Goal: Task Accomplishment & Management: Complete application form

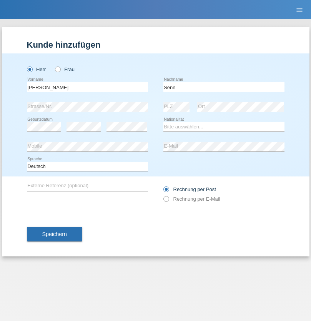
type input "Senn"
select select "CH"
select select "en"
radio input "true"
click at [87, 87] on input "text" at bounding box center [87, 87] width 121 height 10
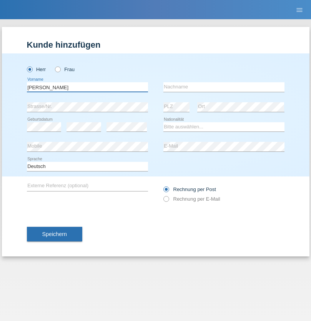
type input "Francesco"
click at [224, 87] on input "text" at bounding box center [224, 87] width 121 height 10
type input "Fortugno"
select select "IT"
select select "C"
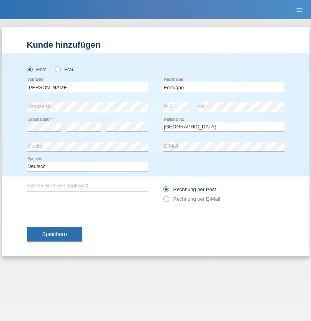
select select "09"
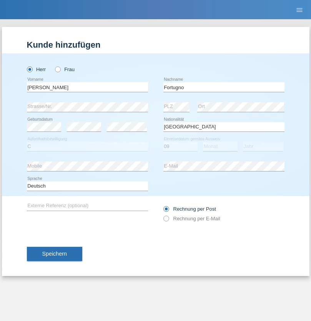
select select "08"
select select "2006"
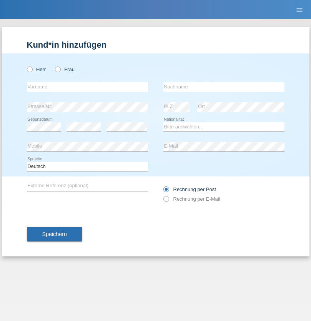
radio input "true"
click at [87, 87] on input "text" at bounding box center [87, 87] width 121 height 10
type input "Farkash"
click at [224, 87] on input "text" at bounding box center [224, 87] width 121 height 10
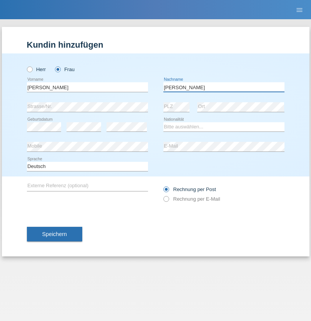
type input "Yolana"
select select "UA"
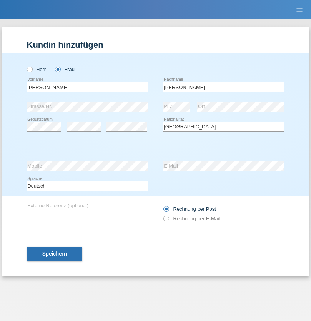
select select "C"
select select "23"
select select "10"
select select "2021"
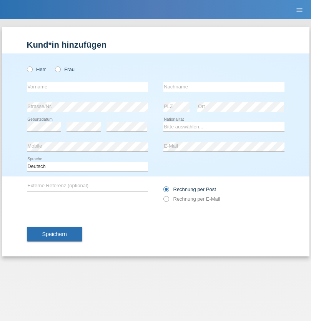
radio input "true"
click at [87, 87] on input "text" at bounding box center [87, 87] width 121 height 10
type input "Terezie"
click at [224, 87] on input "text" at bounding box center [224, 87] width 121 height 10
type input "Zachariášová"
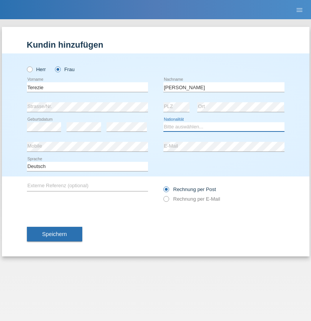
select select "CH"
radio input "true"
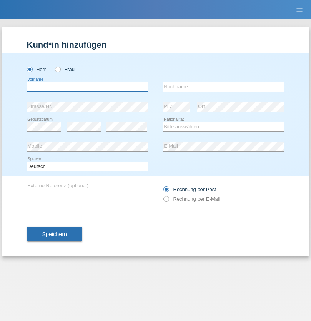
click at [87, 87] on input "text" at bounding box center [87, 87] width 121 height 10
type input "firat"
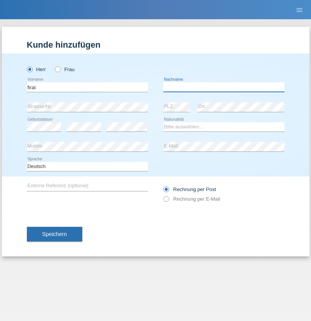
click at [224, 87] on input "text" at bounding box center [224, 87] width 121 height 10
type input "kara"
select select "CH"
radio input "true"
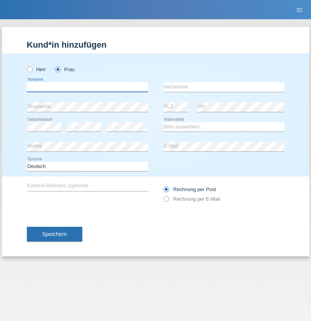
click at [87, 87] on input "text" at bounding box center [87, 87] width 121 height 10
type input "Nuria"
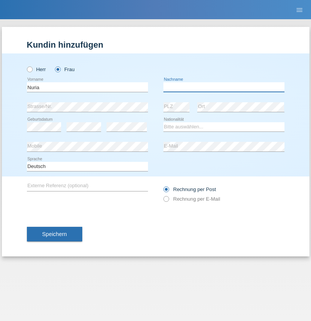
click at [224, 87] on input "text" at bounding box center [224, 87] width 121 height 10
type input "D'Antino"
select select "CH"
